Goal: Task Accomplishment & Management: Use online tool/utility

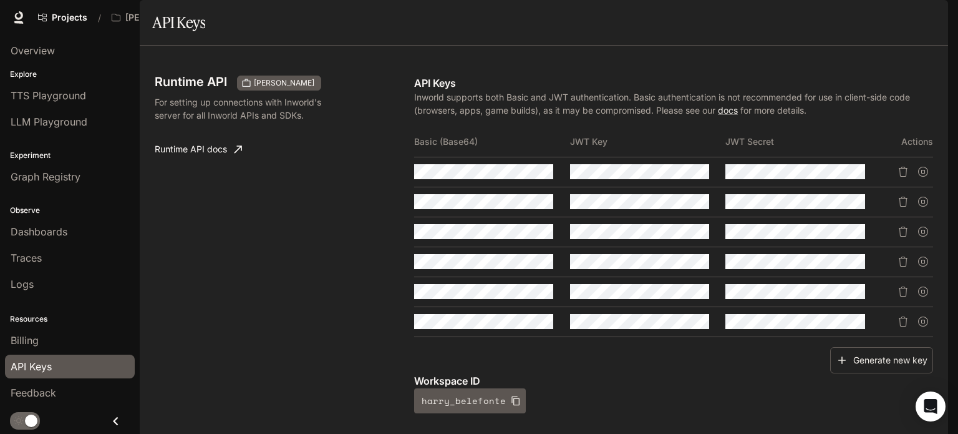
scroll to position [377, 0]
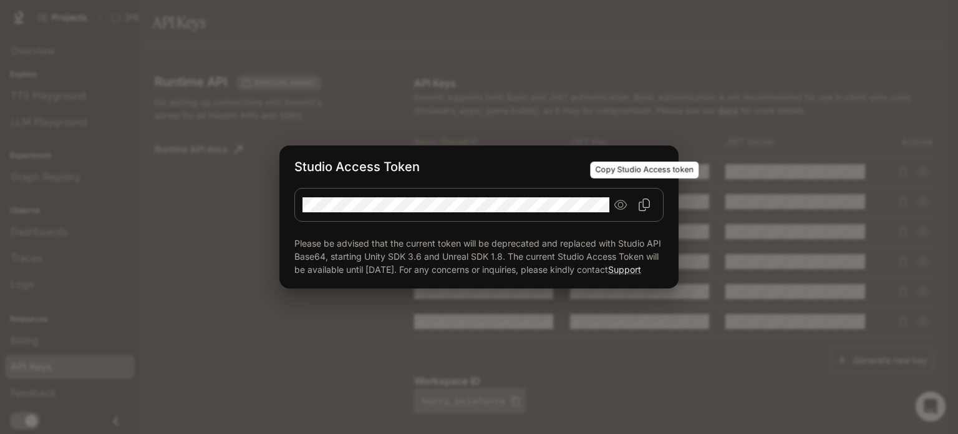
click at [644, 198] on icon "Copy Studio Access token" at bounding box center [644, 204] width 12 height 12
click at [485, 76] on div "Studio Access Token Please be advised that the current token will be deprecated…" at bounding box center [479, 217] width 958 height 434
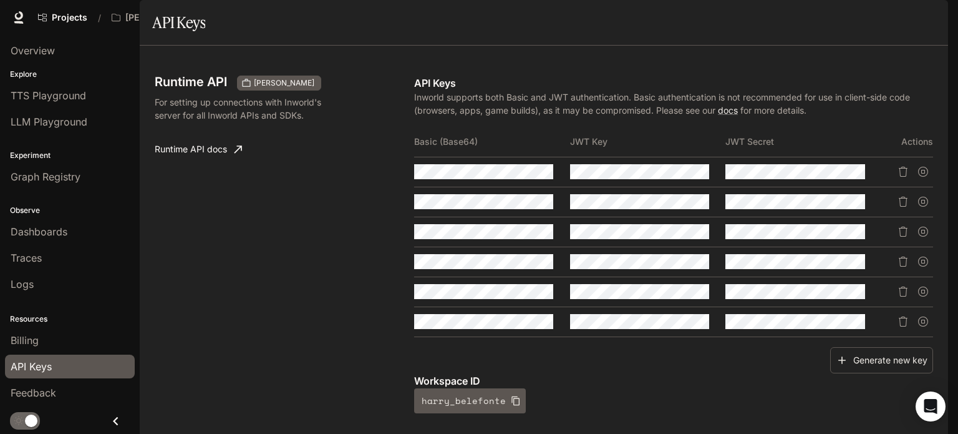
scroll to position [374, 0]
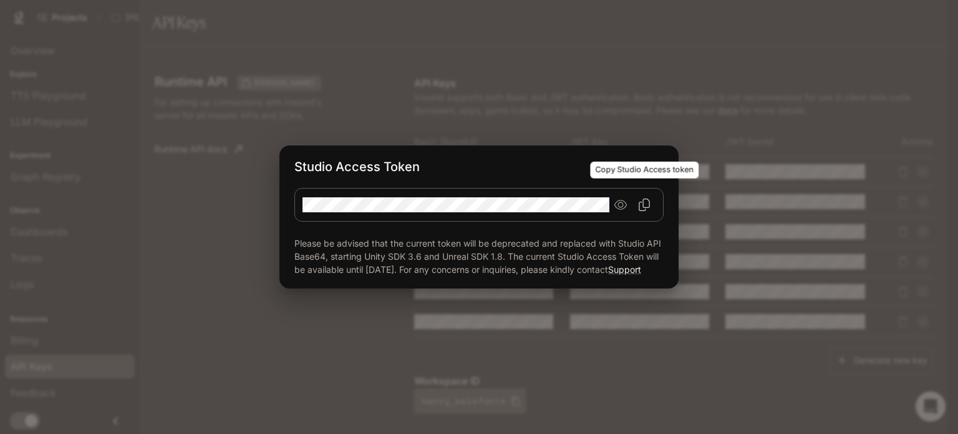
click at [643, 200] on icon "Copy Studio Access token" at bounding box center [644, 204] width 12 height 12
